Goal: Information Seeking & Learning: Learn about a topic

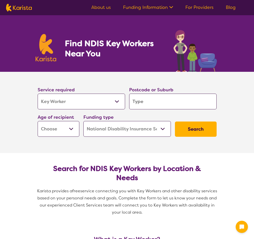
select select "Key Worker"
select select "NDIS"
select select "Key Worker"
select select "NDIS"
click at [52, 99] on select "Allied Health Assistant Assessment ([MEDICAL_DATA] or [MEDICAL_DATA]) Behaviour…" at bounding box center [81, 102] width 87 height 16
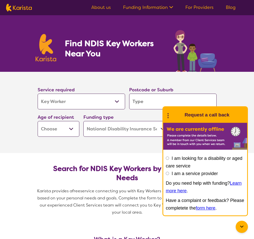
click at [38, 94] on select "Allied Health Assistant Assessment ([MEDICAL_DATA] or [MEDICAL_DATA]) Behaviour…" at bounding box center [81, 102] width 87 height 16
click at [142, 98] on input "search" at bounding box center [172, 102] width 87 height 16
click at [61, 113] on div "Age of recipient Early Childhood - 0 to 9 Child - 10 to 11 Adolescent - 12 to 1…" at bounding box center [59, 125] width 46 height 27
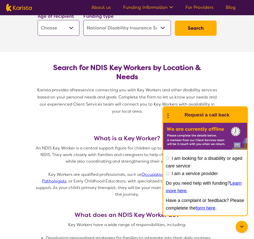
scroll to position [101, 0]
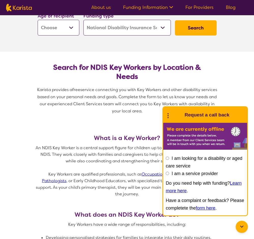
click at [64, 27] on select "Early Childhood - 0 to 9 Child - 10 to 11 Adolescent - 12 to 17 Adult - 18 to 6…" at bounding box center [59, 28] width 42 height 16
click at [60, 28] on select "Early Childhood - 0 to 9 Child - 10 to 11 Adolescent - 12 to 17 Adult - 18 to 6…" at bounding box center [59, 28] width 42 height 16
select select "EC"
click at [38, 20] on select "Early Childhood - 0 to 9 Child - 10 to 11 Adolescent - 12 to 17 Adult - 18 to 6…" at bounding box center [59, 28] width 42 height 16
select select "EC"
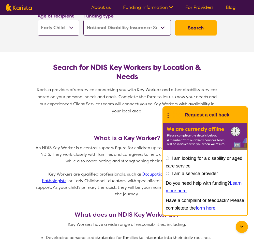
click at [195, 56] on section "Search for NDIS Key Workers by Location & Needs Karista provides a free service…" at bounding box center [126, 87] width 195 height 71
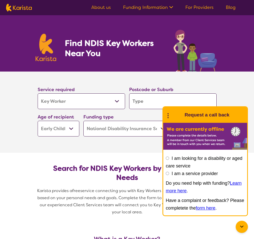
scroll to position [0, 0]
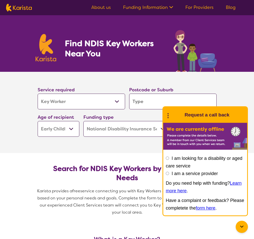
click at [148, 96] on input "search" at bounding box center [172, 102] width 87 height 16
type input "2227"
click at [238, 81] on section "Service required Allied Health Assistant Assessment ([MEDICAL_DATA] or [MEDICAL…" at bounding box center [127, 112] width 254 height 81
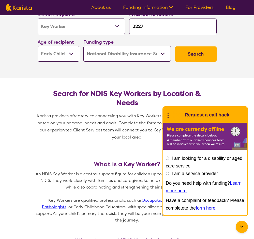
scroll to position [76, 0]
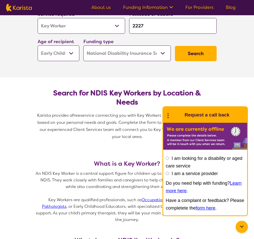
click at [199, 52] on button "Search" at bounding box center [196, 53] width 42 height 15
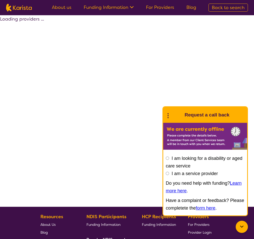
select select "by_score"
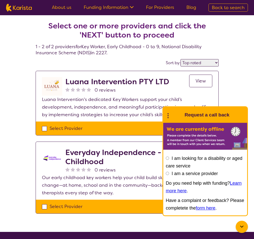
click at [242, 226] on icon at bounding box center [242, 227] width 6 height 6
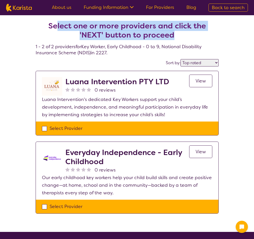
drag, startPoint x: 58, startPoint y: 21, endPoint x: 202, endPoint y: 31, distance: 144.7
click at [202, 31] on h2 "Select one or more providers and click the 'NEXT' button to proceed" at bounding box center [127, 30] width 171 height 18
click at [113, 34] on h2 "Select one or more providers and click the 'NEXT' button to proceed" at bounding box center [127, 30] width 171 height 18
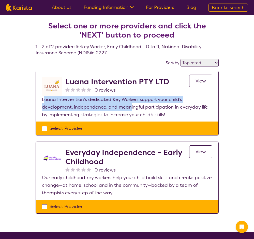
drag, startPoint x: 44, startPoint y: 98, endPoint x: 98, endPoint y: 108, distance: 54.9
click at [98, 108] on p "Luana Intervention's dedicated Key Workers support your child’s development, in…" at bounding box center [127, 107] width 170 height 23
click at [199, 64] on select "Highly reviewed Top rated" at bounding box center [199, 62] width 38 height 7
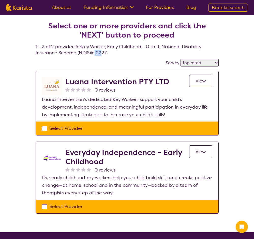
drag, startPoint x: 100, startPoint y: 54, endPoint x: 119, endPoint y: 51, distance: 19.3
click at [94, 54] on h4 "Select one or more providers and click the 'NEXT' button to proceed 1 - 2 of 2 …" at bounding box center [127, 32] width 183 height 47
click at [123, 51] on h4 "Select one or more providers and click the 'NEXT' button to proceed 1 - 2 of 2 …" at bounding box center [127, 32] width 183 height 47
select select "Key Worker"
select select "EC"
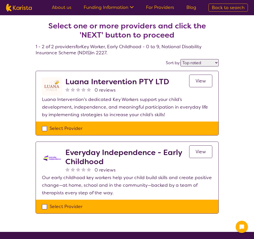
select select "NDIS"
select select "Key Worker"
select select "EC"
select select "NDIS"
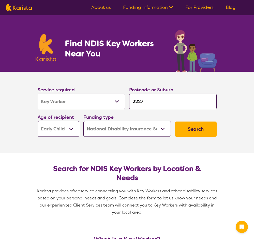
scroll to position [76, 0]
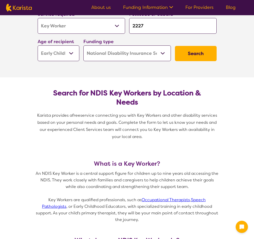
click at [175, 32] on input "2227" at bounding box center [172, 26] width 87 height 16
drag, startPoint x: 147, startPoint y: 27, endPoint x: 120, endPoint y: 25, distance: 27.0
click at [120, 25] on div "Service required Allied Health Assistant Assessment ([MEDICAL_DATA] or [MEDICAL…" at bounding box center [127, 35] width 183 height 55
click at [192, 53] on button "Search" at bounding box center [196, 53] width 42 height 15
click at [174, 26] on input "search" at bounding box center [172, 26] width 87 height 16
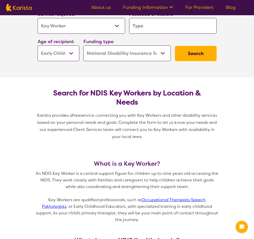
click at [147, 27] on input "search" at bounding box center [172, 26] width 87 height 16
type input "2"
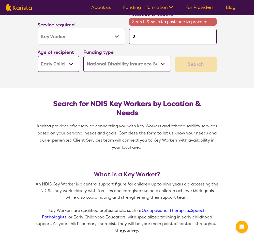
type input "22"
type input "222"
type input "2228"
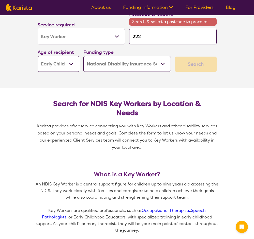
type input "2228"
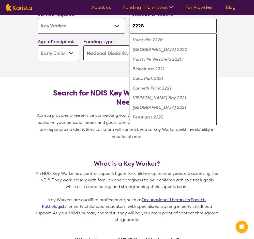
click button "Search" at bounding box center [196, 53] width 42 height 15
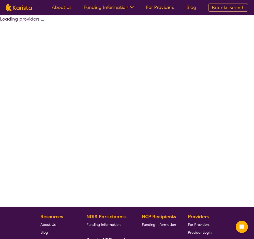
select select "by_score"
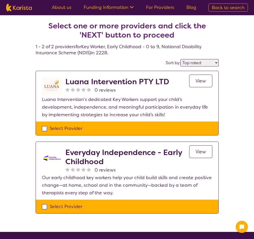
select select "Key Worker"
select select "EC"
select select "NDIS"
select select "Key Worker"
select select "EC"
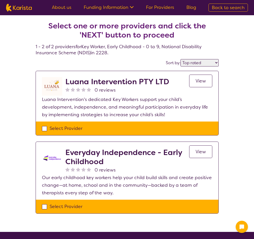
select select "NDIS"
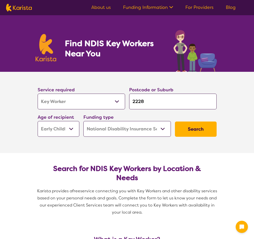
scroll to position [76, 0]
